Goal: Task Accomplishment & Management: Manage account settings

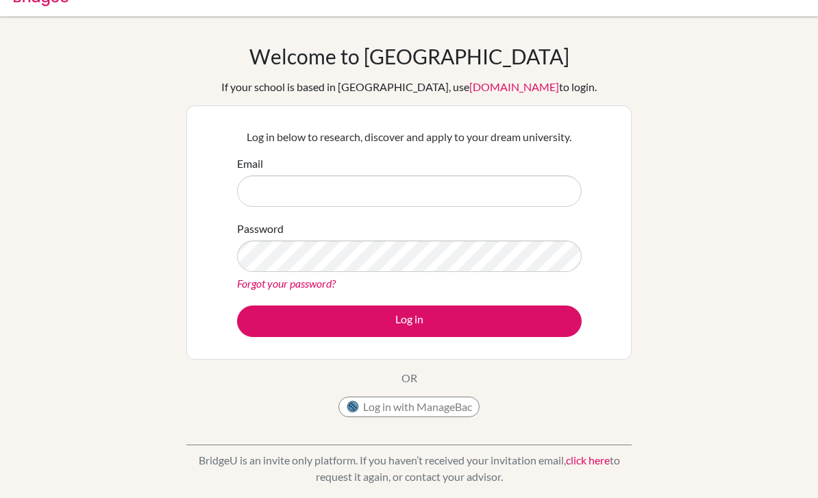
scroll to position [34, 0]
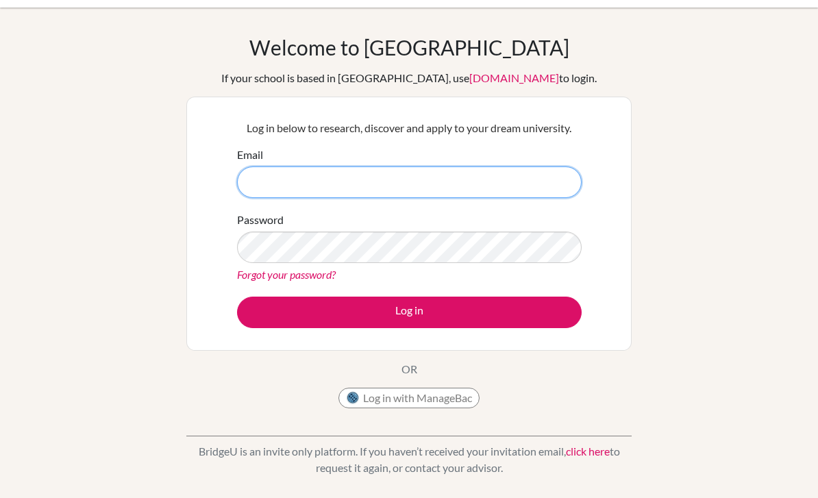
click at [276, 193] on input "Email" at bounding box center [409, 182] width 345 height 32
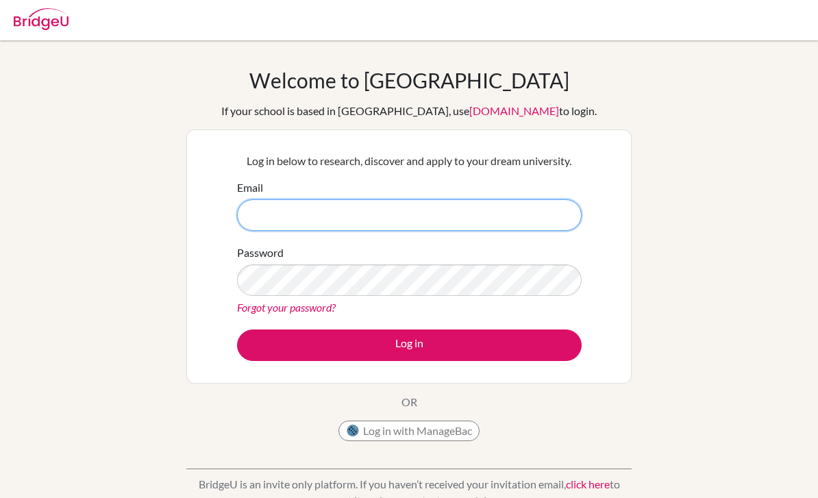
scroll to position [0, 0]
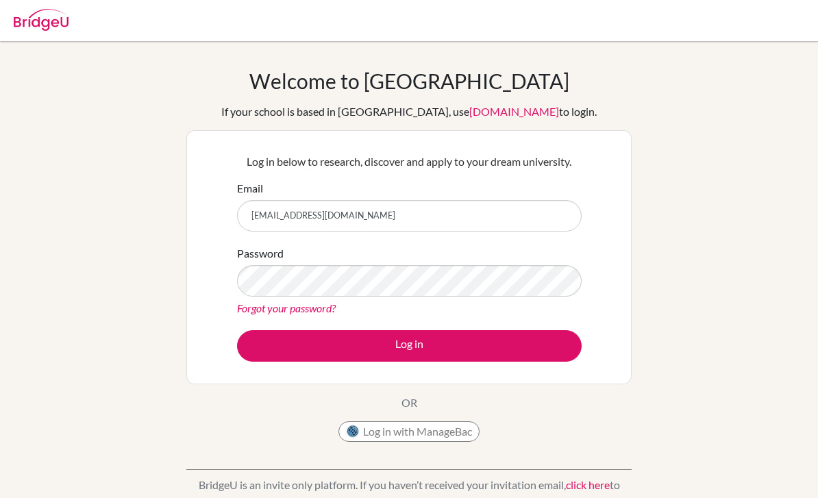
type input "[EMAIL_ADDRESS][DOMAIN_NAME]"
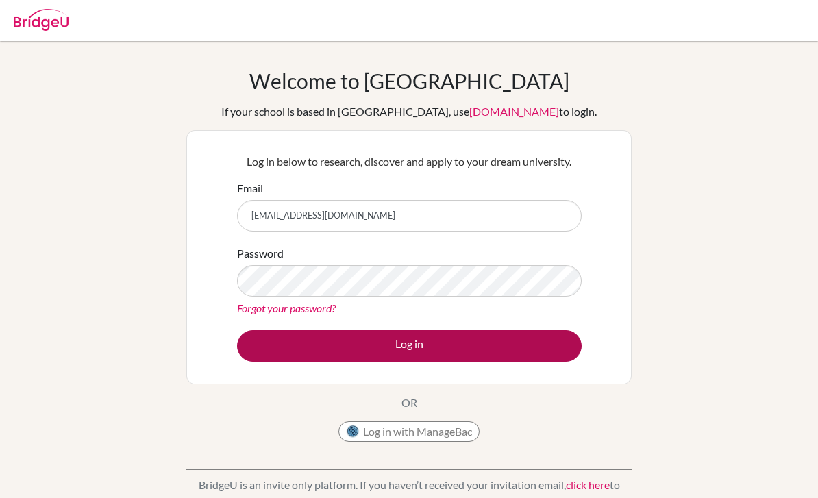
click at [502, 354] on button "Log in" at bounding box center [409, 346] width 345 height 32
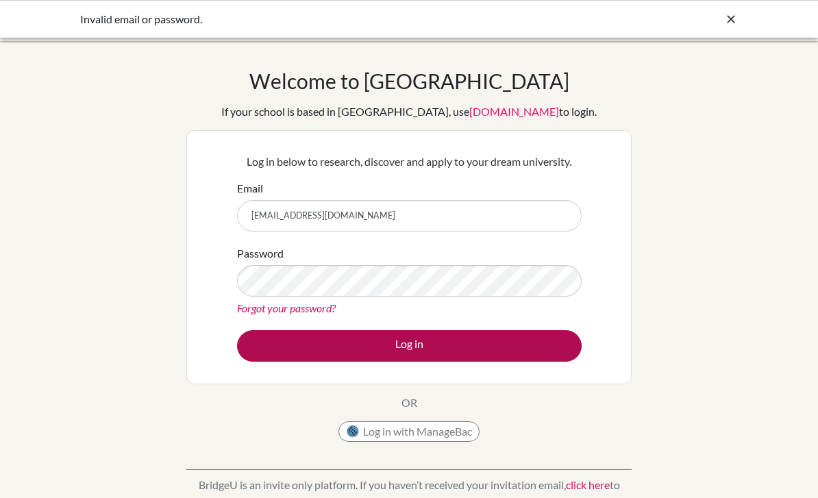
click at [541, 358] on button "Log in" at bounding box center [409, 346] width 345 height 32
click at [566, 330] on button "Log in" at bounding box center [409, 346] width 345 height 32
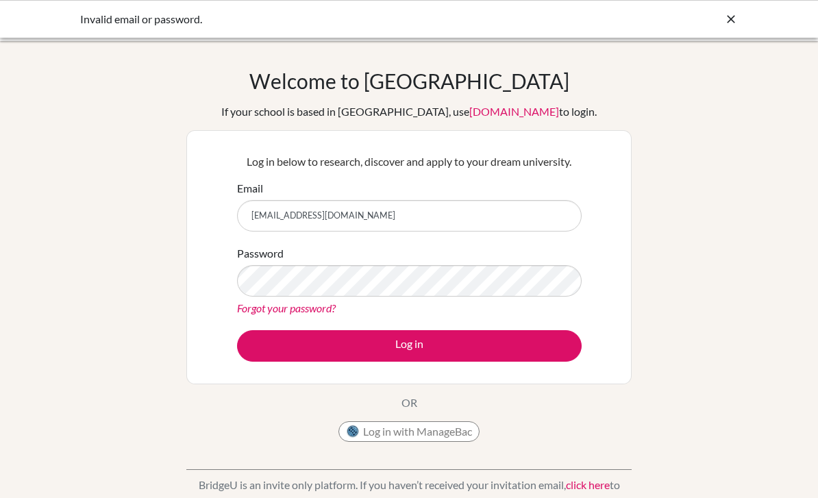
click at [457, 438] on button "Log in with ManageBac" at bounding box center [408, 431] width 141 height 21
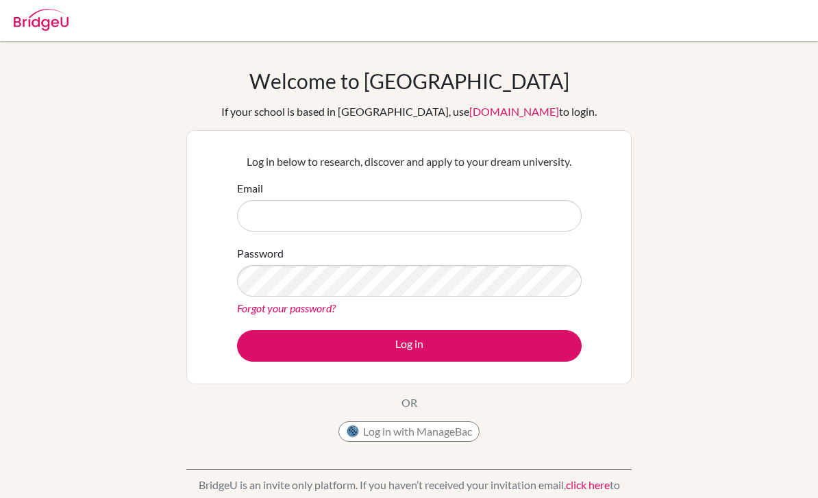
click at [40, 29] on img at bounding box center [41, 20] width 55 height 22
